Goal: Task Accomplishment & Management: Manage account settings

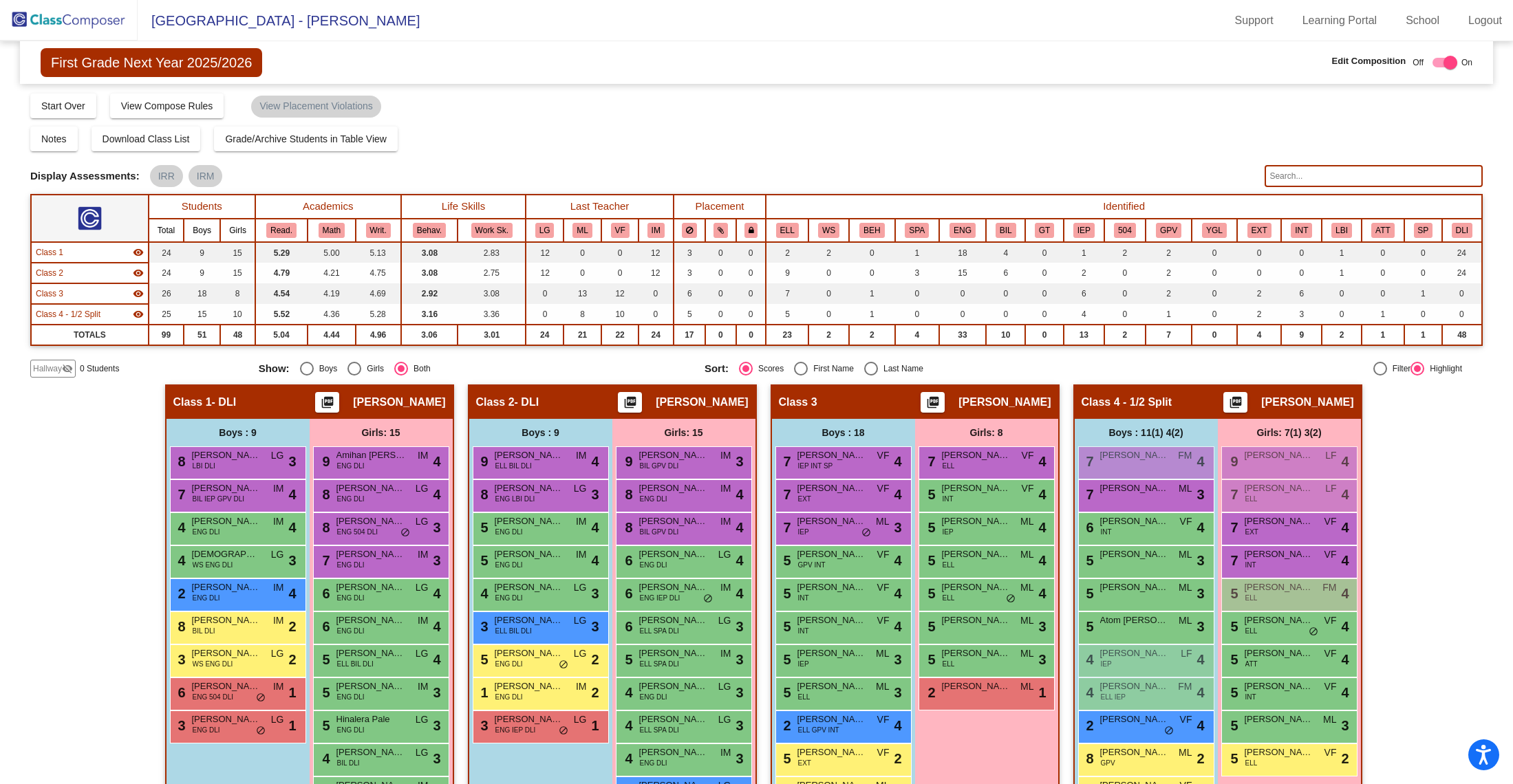
click at [47, 15] on img at bounding box center [69, 20] width 137 height 40
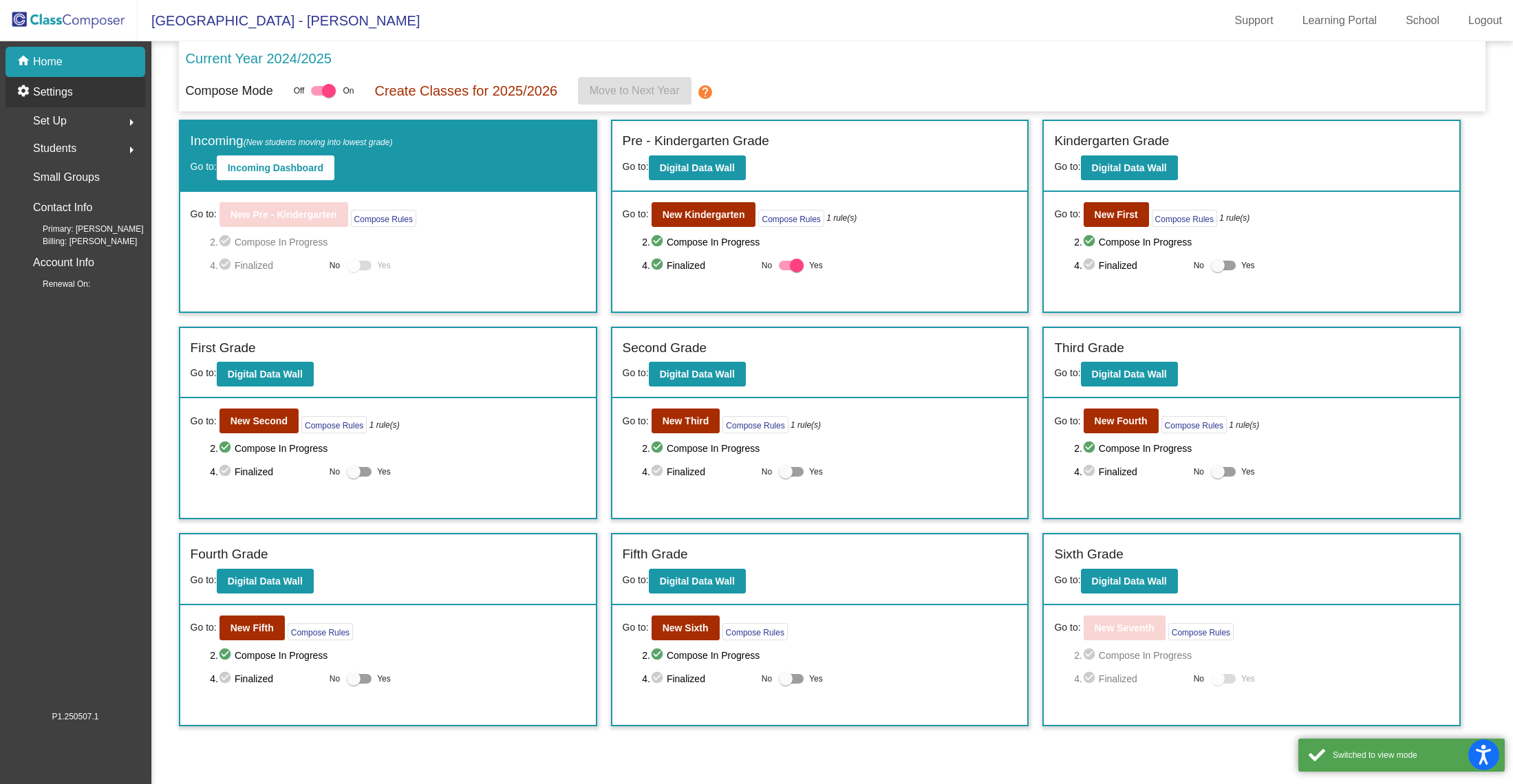
click at [72, 92] on p "Settings" at bounding box center [53, 92] width 40 height 17
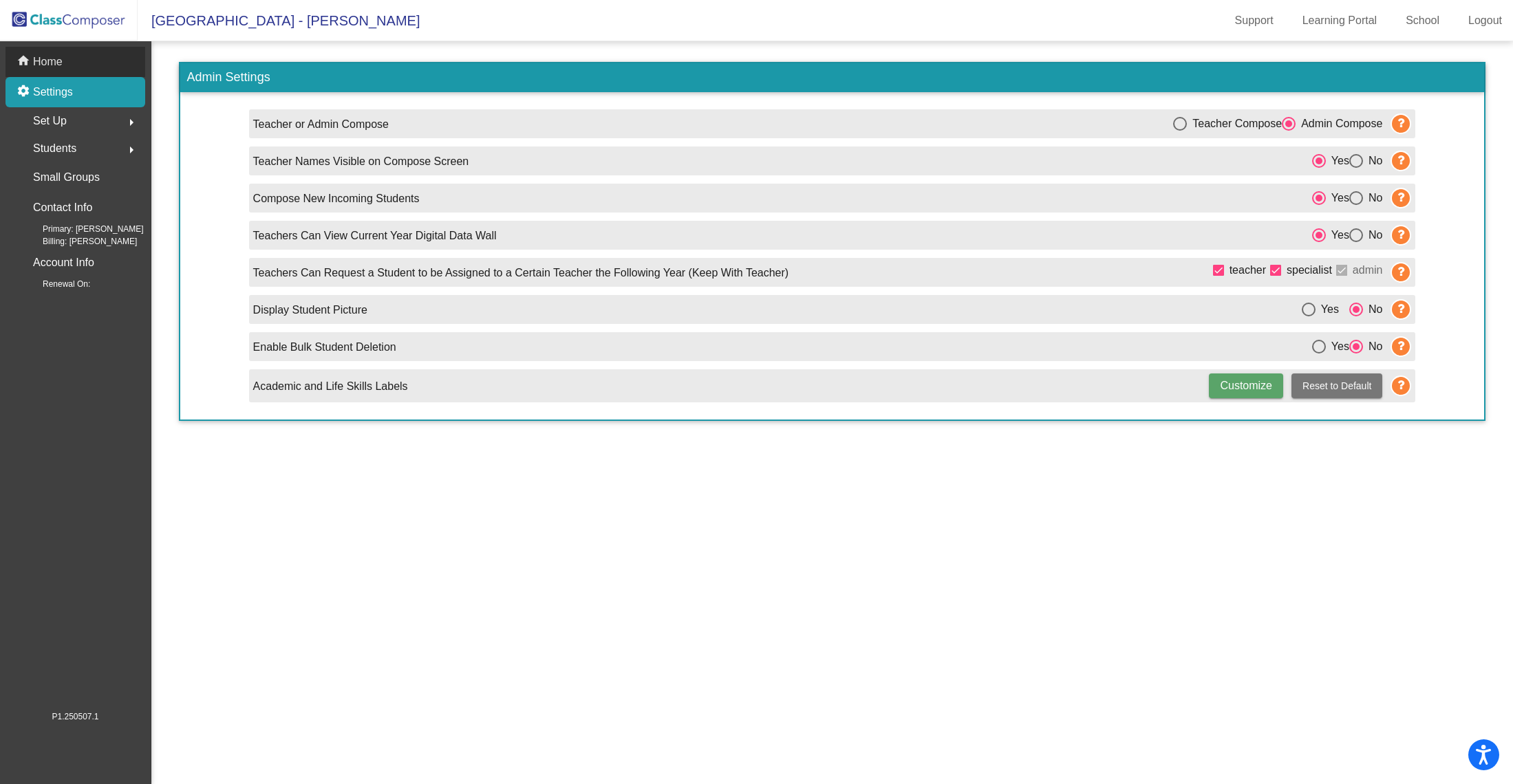
click at [54, 60] on p "Home" at bounding box center [47, 62] width 30 height 17
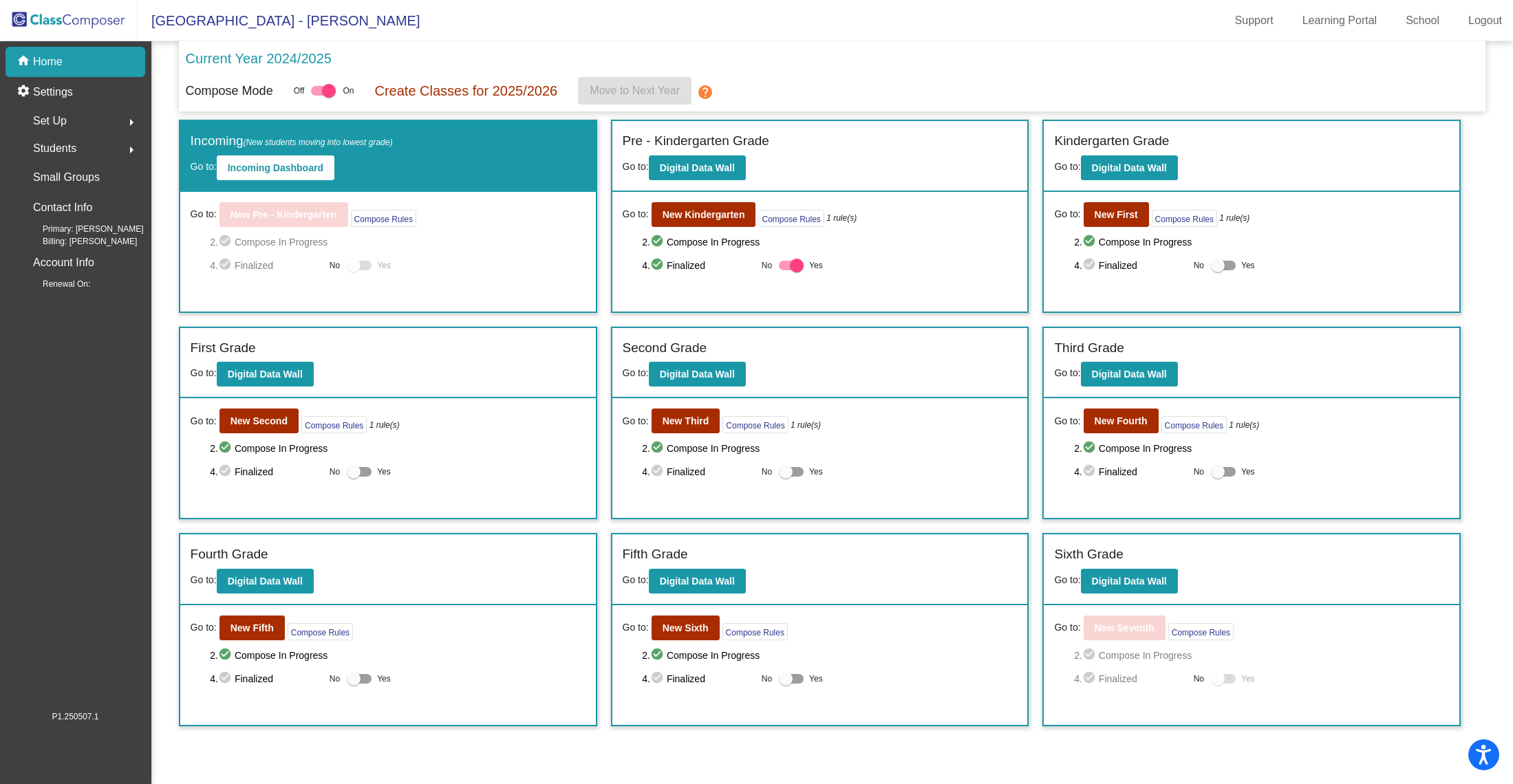
click at [446, 93] on p "Create Classes for 2025/2026" at bounding box center [466, 90] width 183 height 21
click at [333, 92] on div at bounding box center [329, 91] width 14 height 14
click at [318, 95] on input "checkbox" at bounding box center [317, 95] width 1 height 1
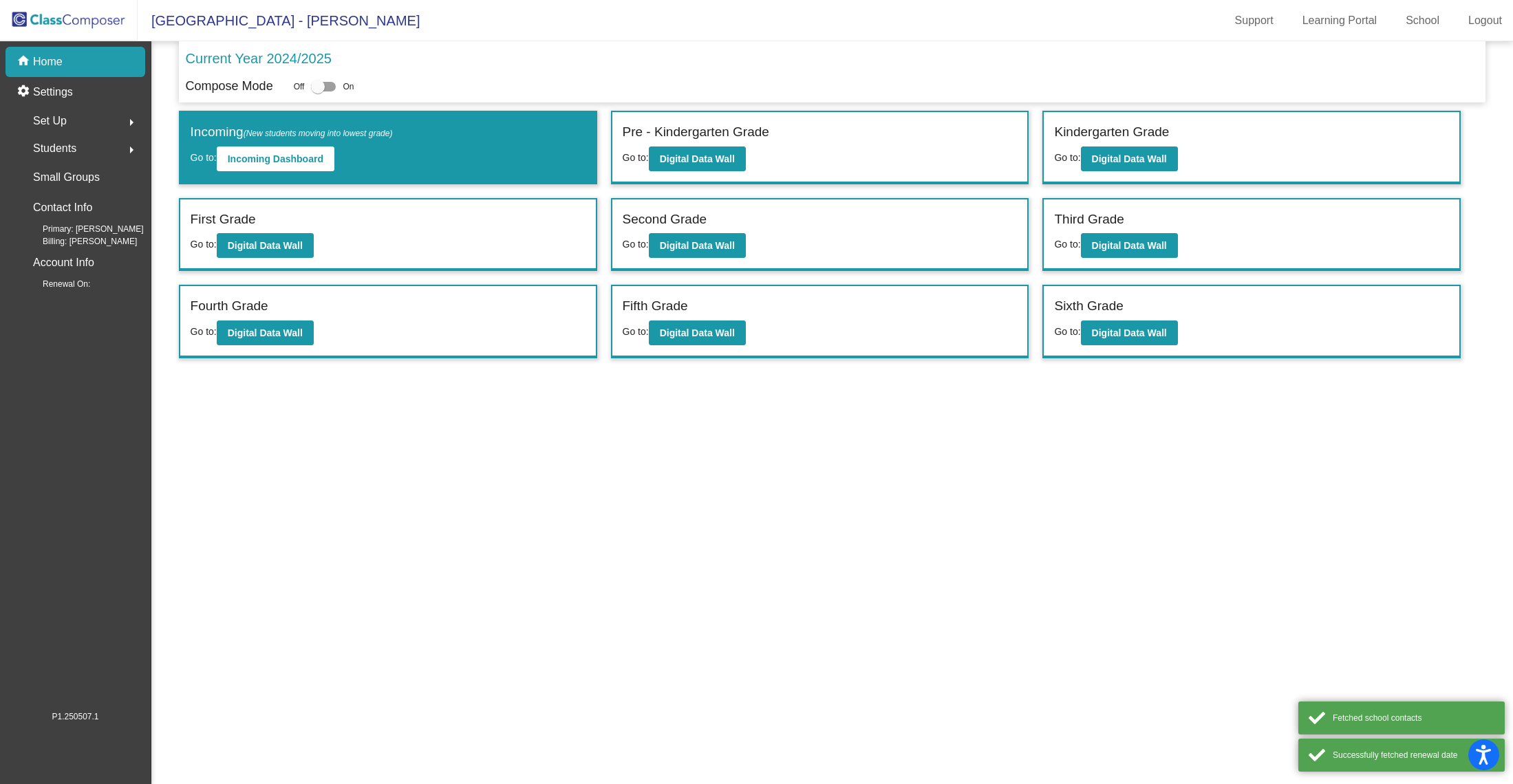
click at [322, 84] on div at bounding box center [318, 86] width 14 height 14
click at [318, 92] on input "checkbox" at bounding box center [317, 92] width 1 height 1
checkbox input "true"
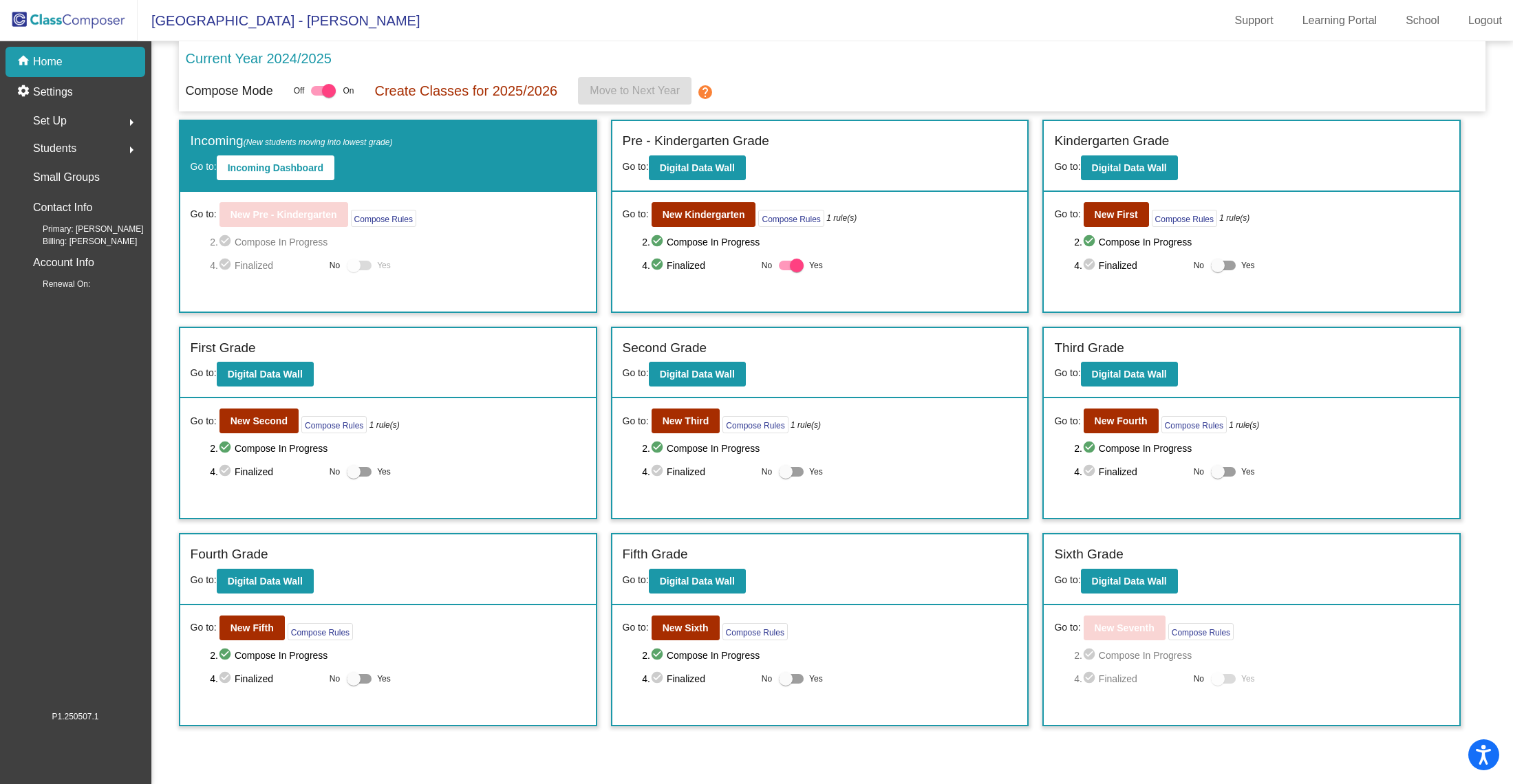
click at [355, 263] on div at bounding box center [354, 266] width 14 height 14
click at [362, 266] on div at bounding box center [359, 265] width 24 height 10
click at [356, 266] on div at bounding box center [354, 266] width 14 height 14
click at [1217, 261] on div at bounding box center [1217, 266] width 14 height 14
click at [1217, 270] on input "Yes" at bounding box center [1217, 270] width 1 height 1
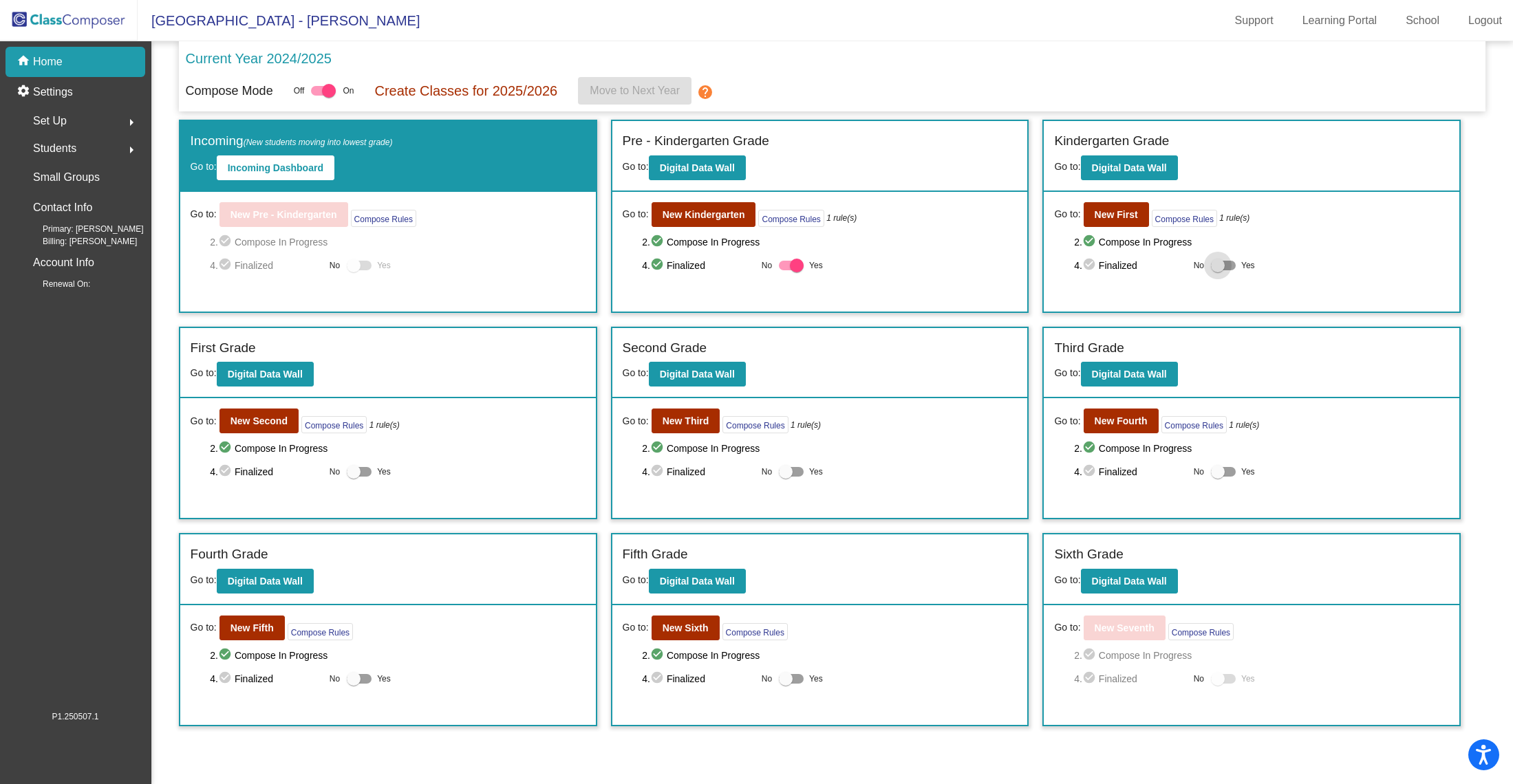
checkbox input "true"
click at [1220, 472] on div at bounding box center [1217, 472] width 14 height 14
click at [1217, 476] on input "Yes" at bounding box center [1217, 476] width 1 height 1
checkbox input "true"
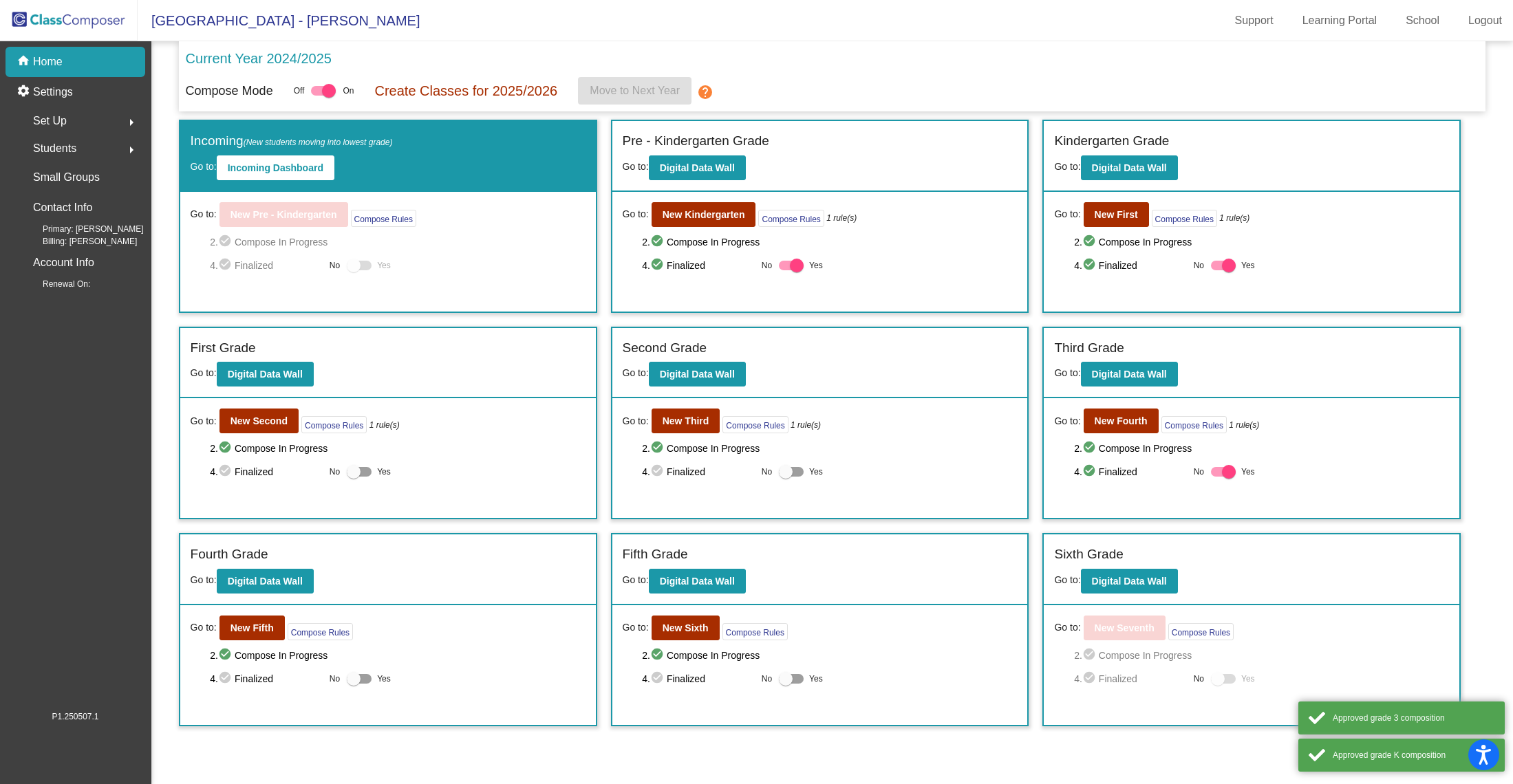
click at [787, 469] on div at bounding box center [786, 472] width 14 height 14
click at [786, 476] on input "Yes" at bounding box center [785, 476] width 1 height 1
checkbox input "true"
click at [351, 471] on div at bounding box center [354, 472] width 14 height 14
click at [353, 476] on input "Yes" at bounding box center [353, 476] width 1 height 1
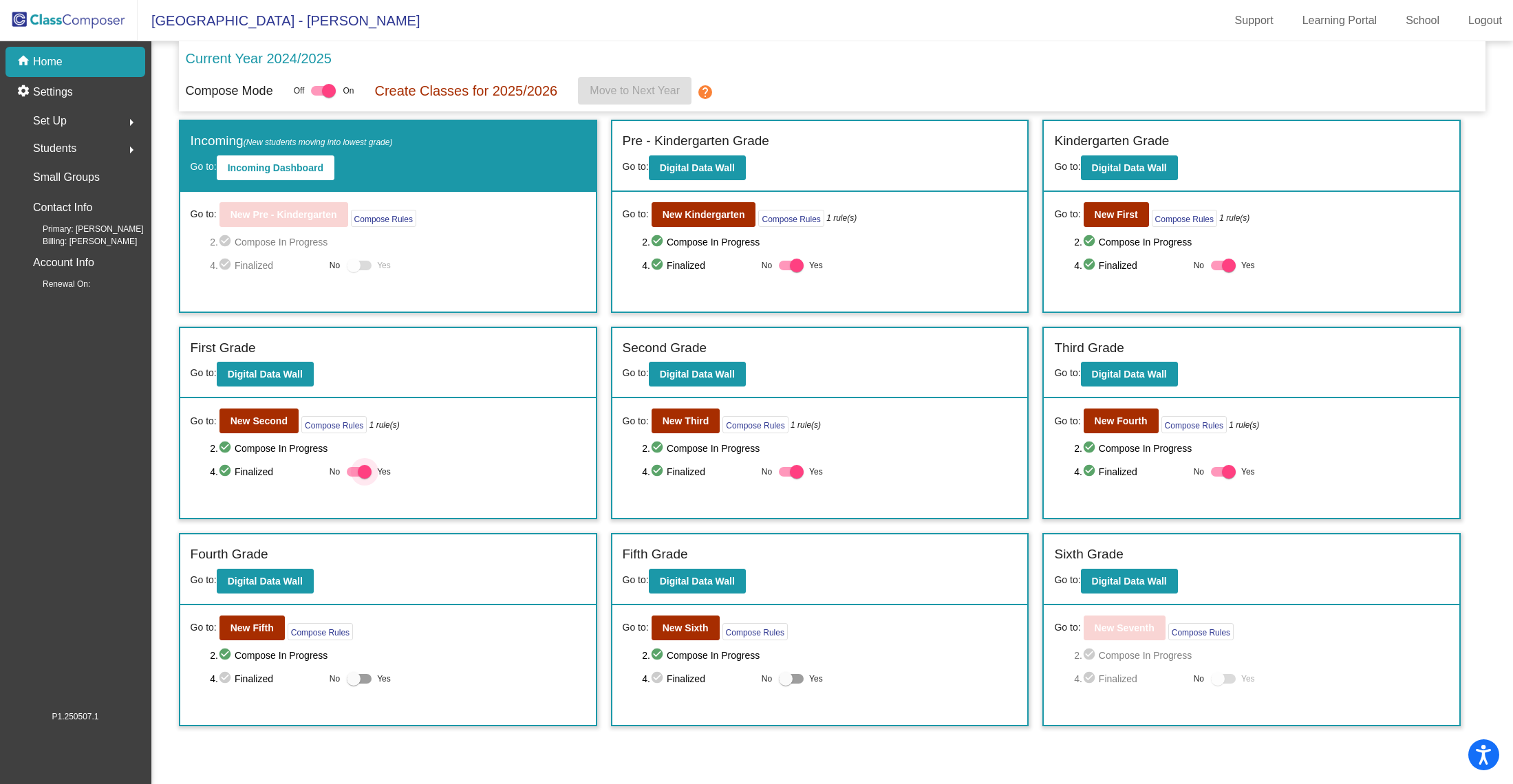
click at [364, 468] on div at bounding box center [364, 472] width 14 height 14
click at [354, 476] on input "Yes" at bounding box center [353, 476] width 1 height 1
checkbox input "false"
click at [797, 266] on div at bounding box center [797, 266] width 14 height 14
click at [786, 270] on input "Yes" at bounding box center [785, 270] width 1 height 1
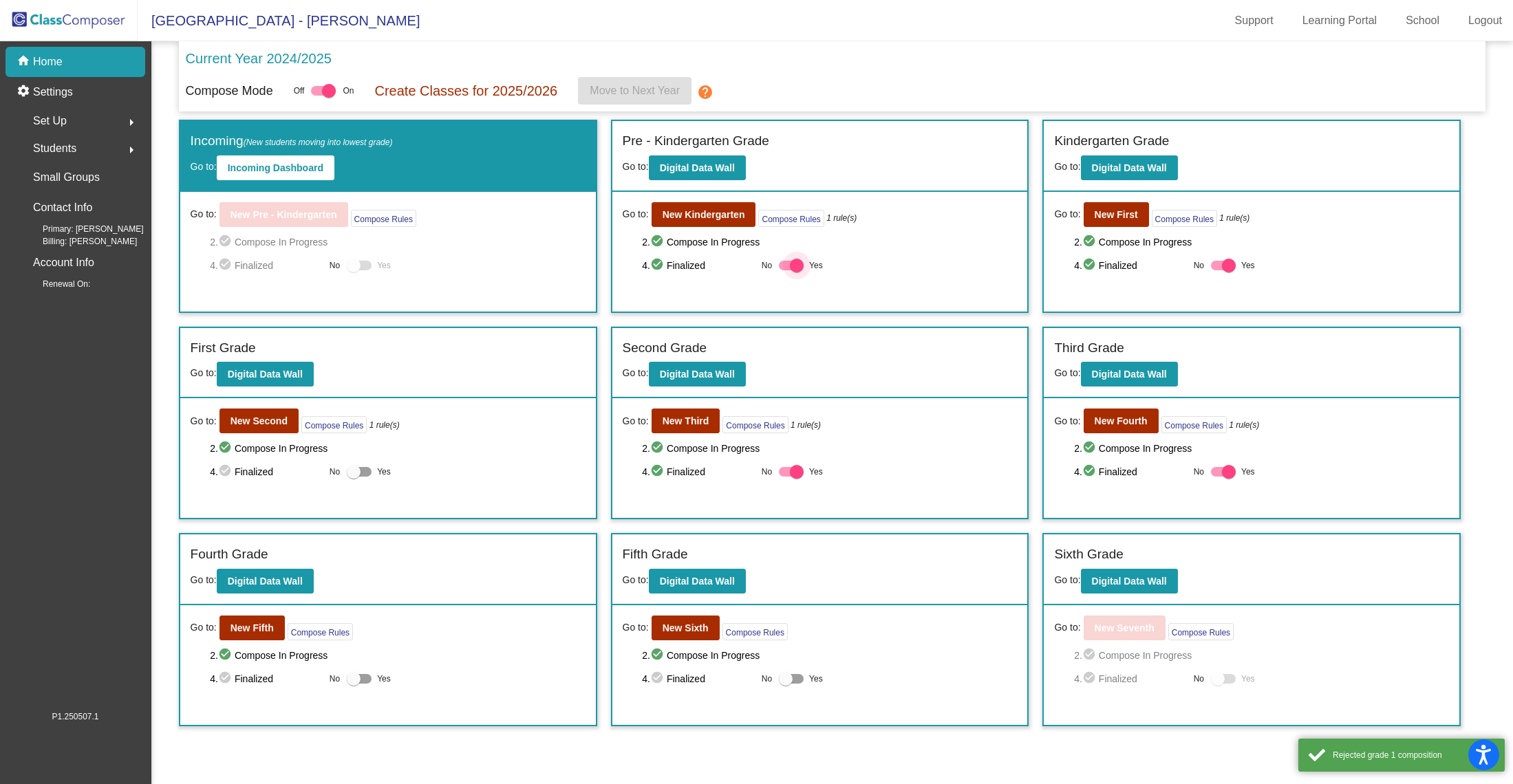
checkbox input "false"
click at [799, 471] on div at bounding box center [797, 472] width 14 height 14
click at [786, 476] on input "Yes" at bounding box center [785, 476] width 1 height 1
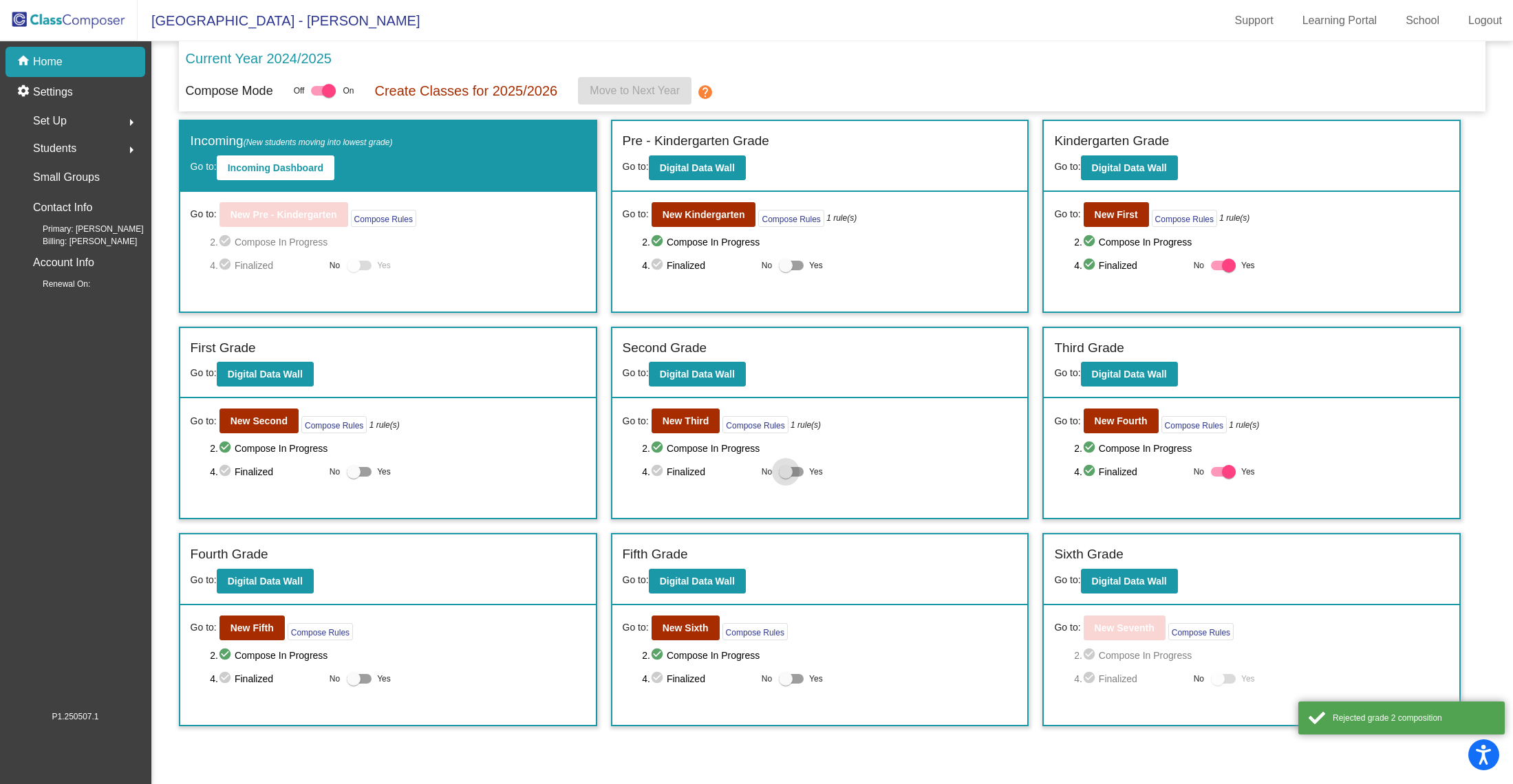
click at [786, 473] on div at bounding box center [786, 472] width 14 height 14
click at [786, 476] on input "Yes" at bounding box center [785, 476] width 1 height 1
checkbox input "true"
click at [786, 264] on div at bounding box center [786, 266] width 14 height 14
click at [786, 270] on input "Yes" at bounding box center [785, 270] width 1 height 1
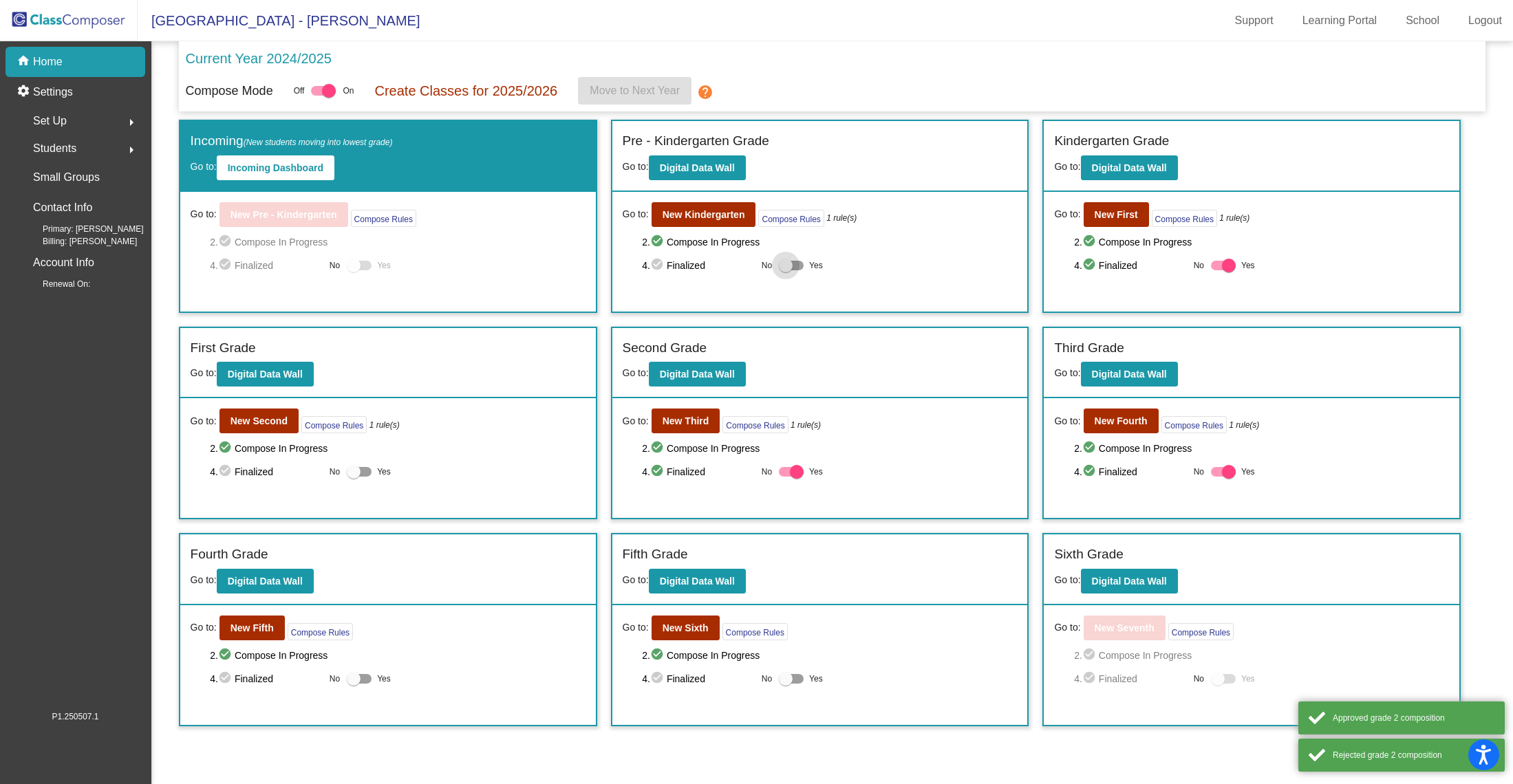
checkbox input "true"
click at [353, 469] on div at bounding box center [354, 472] width 14 height 14
click at [353, 476] on input "Yes" at bounding box center [353, 476] width 1 height 1
checkbox input "true"
click at [350, 675] on div at bounding box center [354, 679] width 14 height 14
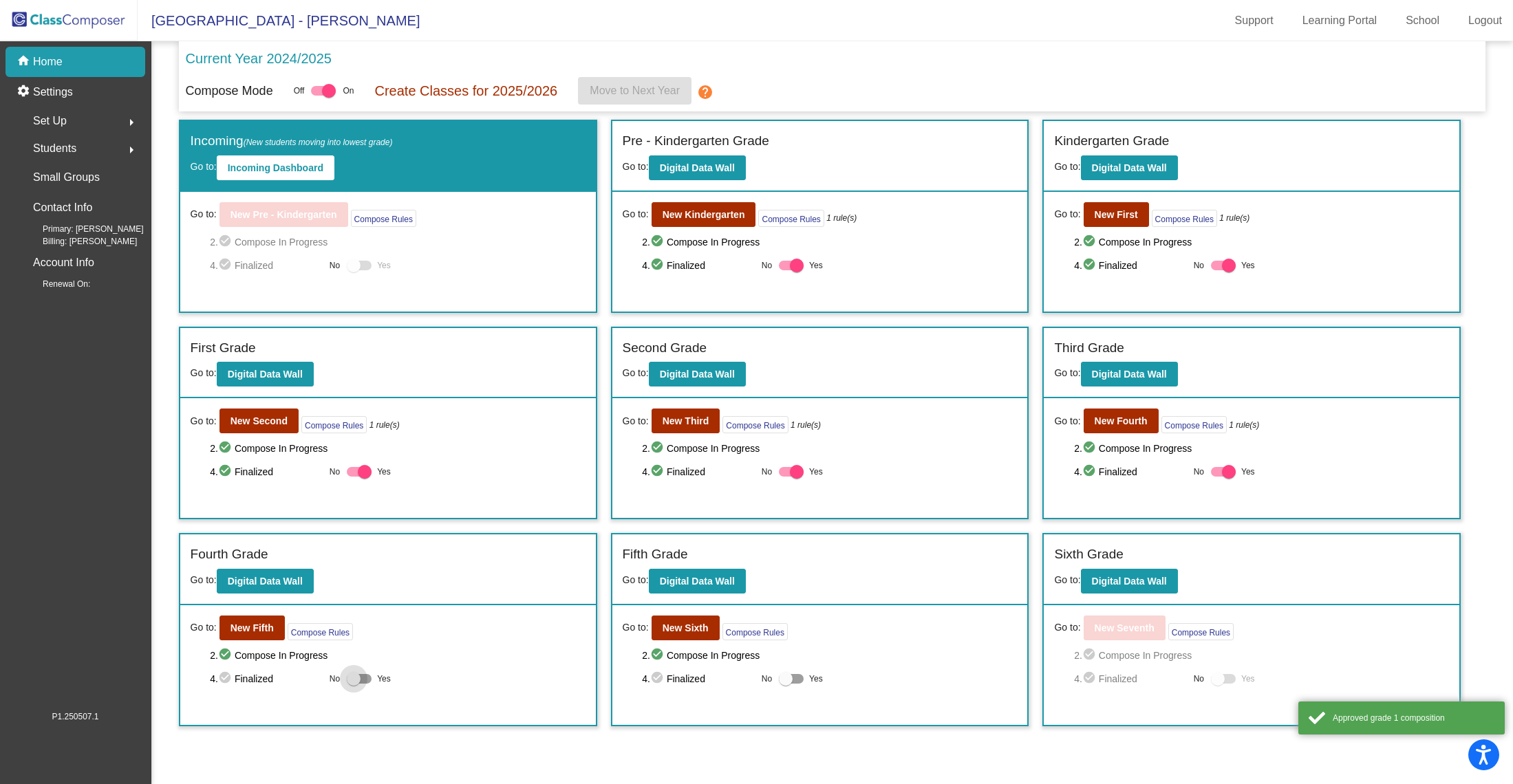
click at [353, 683] on input "Yes" at bounding box center [353, 683] width 1 height 1
checkbox input "true"
click at [785, 675] on div at bounding box center [786, 679] width 14 height 14
click at [785, 683] on input "Yes" at bounding box center [785, 683] width 1 height 1
checkbox input "true"
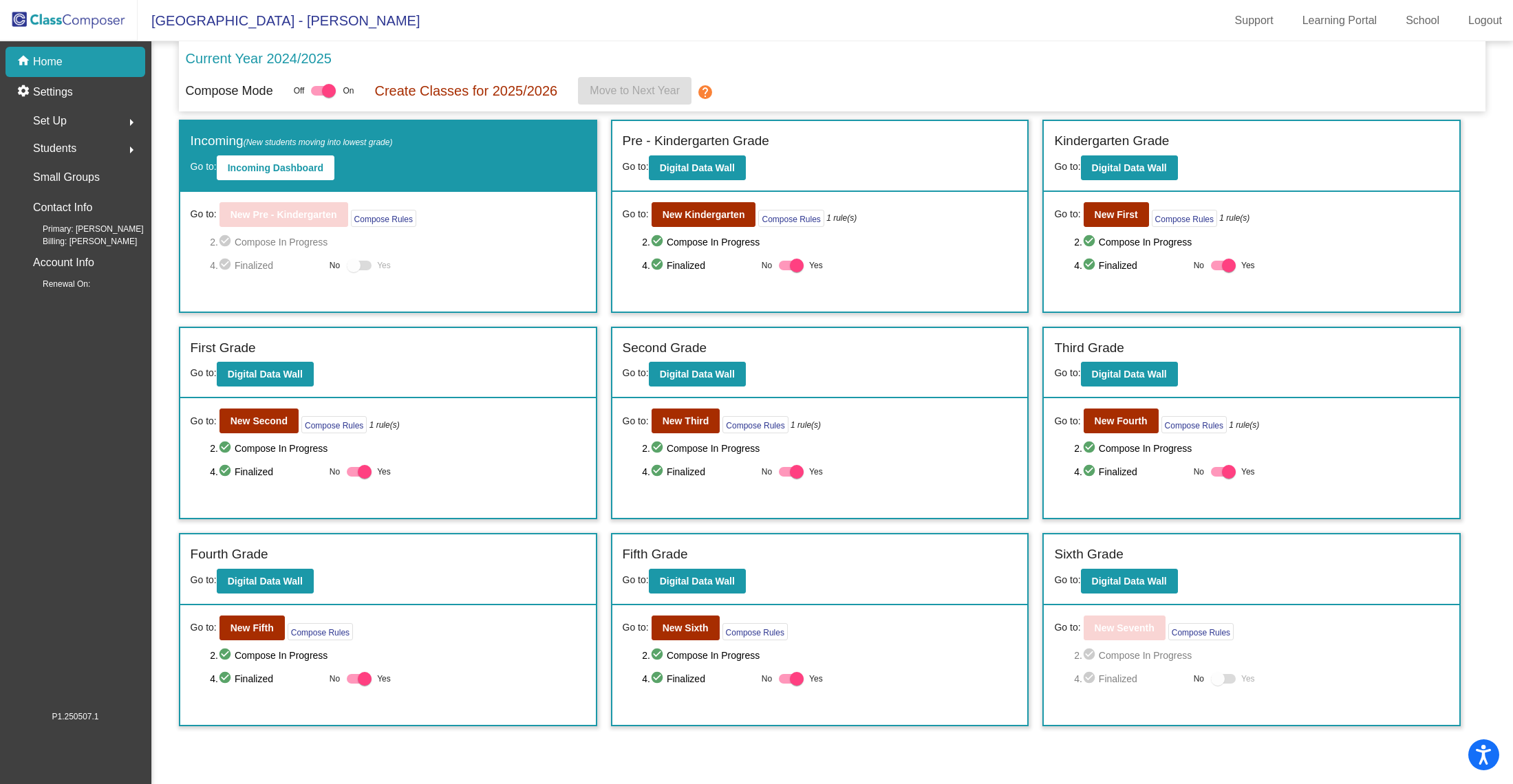
click at [499, 87] on p "Create Classes for 2025/2026" at bounding box center [466, 90] width 183 height 21
